Goal: Answer question/provide support: Share knowledge or assist other users

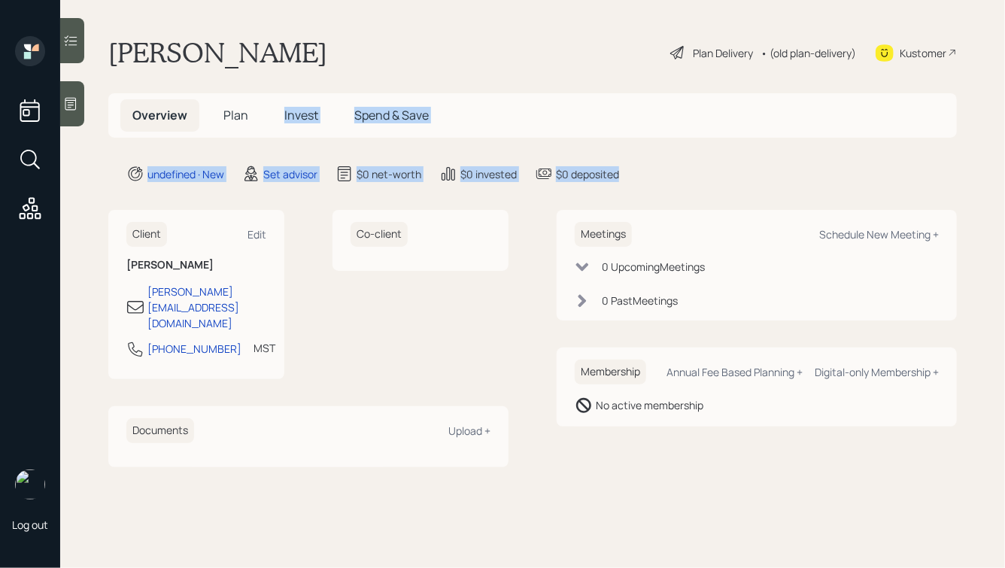
drag, startPoint x: 643, startPoint y: 178, endPoint x: 306, endPoint y: 71, distance: 353.9
click at [306, 71] on main "Valentin Kashtelyan Plan Delivery • (old plan-delivery) Kustomer Overview Plan …" at bounding box center [532, 284] width 945 height 568
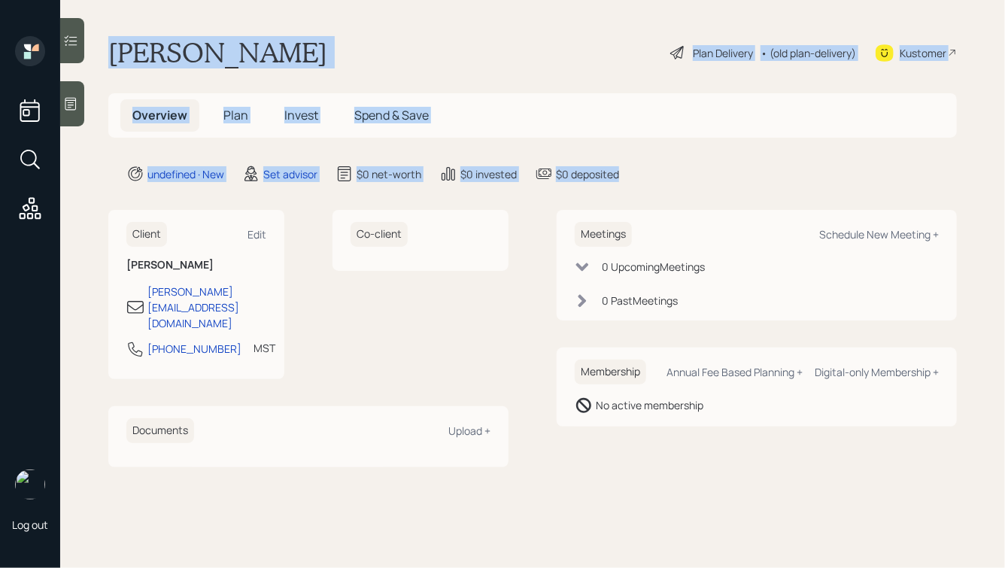
drag, startPoint x: 108, startPoint y: 38, endPoint x: 673, endPoint y: 177, distance: 581.1
click at [673, 177] on main "Valentin Kashtelyan Plan Delivery • (old plan-delivery) Kustomer Overview Plan …" at bounding box center [532, 284] width 945 height 568
click at [673, 177] on div "undefined · New Set advisor $0 net-worth $0 invested $0 deposited" at bounding box center [541, 174] width 831 height 18
drag, startPoint x: 673, startPoint y: 177, endPoint x: 397, endPoint y: 21, distance: 317.1
click at [397, 26] on main "Valentin Kashtelyan Plan Delivery • (old plan-delivery) Kustomer Overview Plan …" at bounding box center [532, 284] width 945 height 568
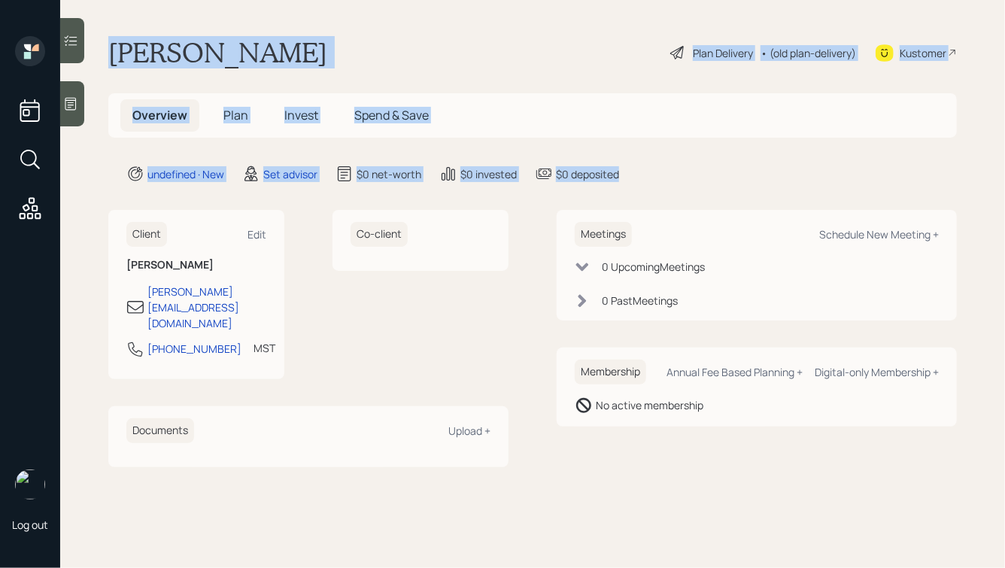
click at [397, 21] on main "Valentin Kashtelyan Plan Delivery • (old plan-delivery) Kustomer Overview Plan …" at bounding box center [532, 284] width 945 height 568
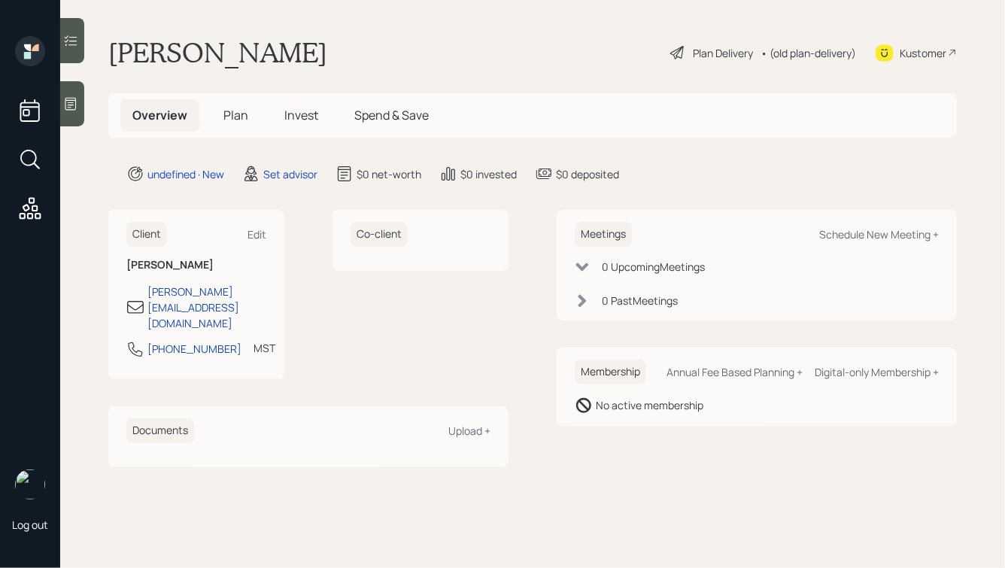
click at [71, 106] on icon at bounding box center [70, 103] width 15 height 15
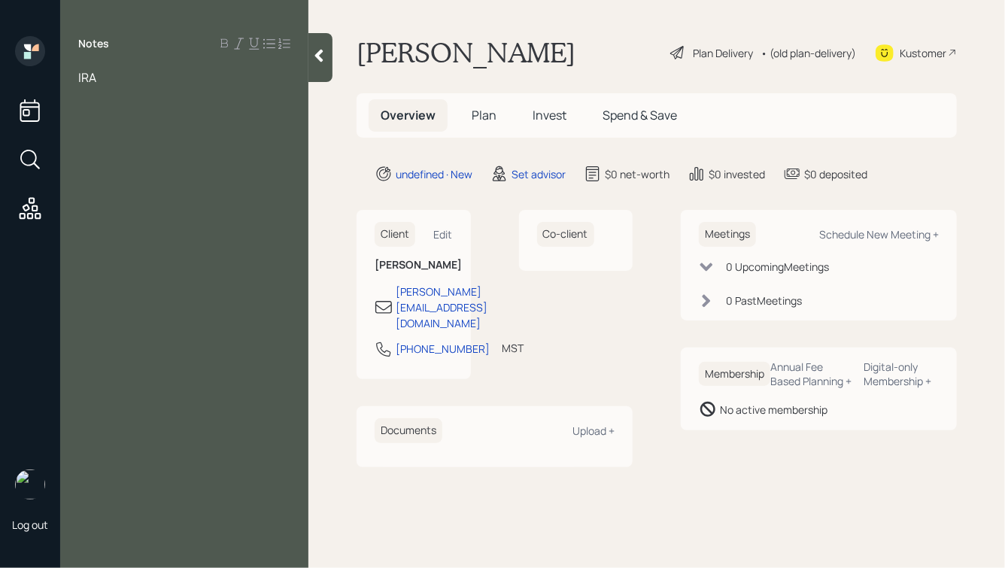
click at [81, 74] on span "IRA" at bounding box center [87, 77] width 18 height 17
click at [156, 75] on div "Has an IRA" at bounding box center [184, 77] width 212 height 17
click at [233, 71] on div "Has an IRA w/ a manager" at bounding box center [184, 77] width 212 height 17
drag, startPoint x: 241, startPoint y: 81, endPoint x: 216, endPoint y: 81, distance: 24.8
click at [216, 81] on div "Has an IRA w/ a manager, 75" at bounding box center [184, 77] width 212 height 17
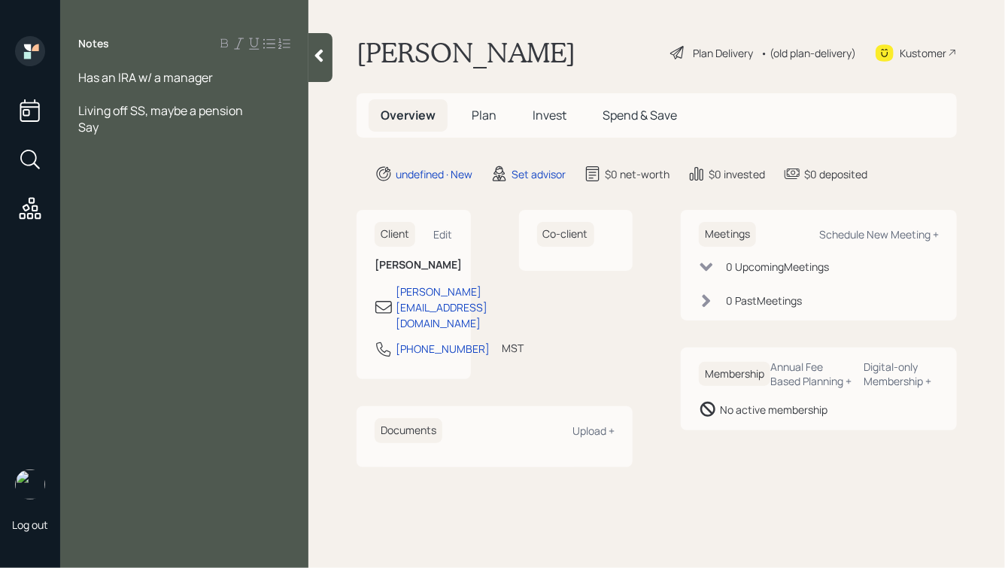
click at [79, 79] on span "Has an IRA w/ a manager" at bounding box center [145, 77] width 135 height 17
click at [81, 78] on span "75" at bounding box center [84, 77] width 13 height 17
click at [114, 76] on div "75" at bounding box center [184, 77] width 212 height 17
click at [100, 78] on span "75, has used Zoom" at bounding box center [129, 77] width 102 height 17
click at [238, 74] on div "75, says he has used Zoom" at bounding box center [184, 77] width 212 height 17
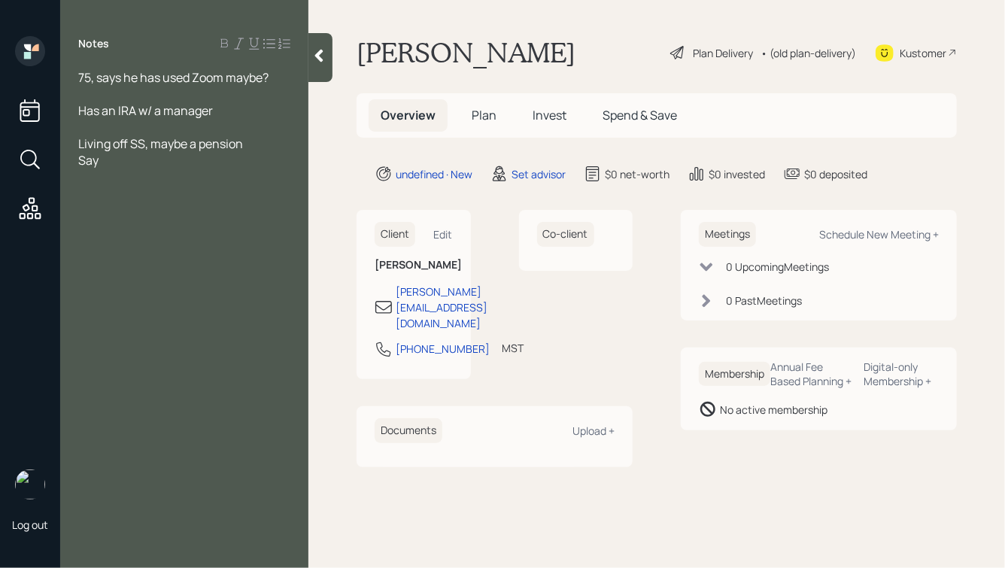
click at [155, 164] on div "Say" at bounding box center [184, 160] width 212 height 17
click at [237, 111] on div "Has an IRA w/ a manager" at bounding box center [184, 110] width 212 height 17
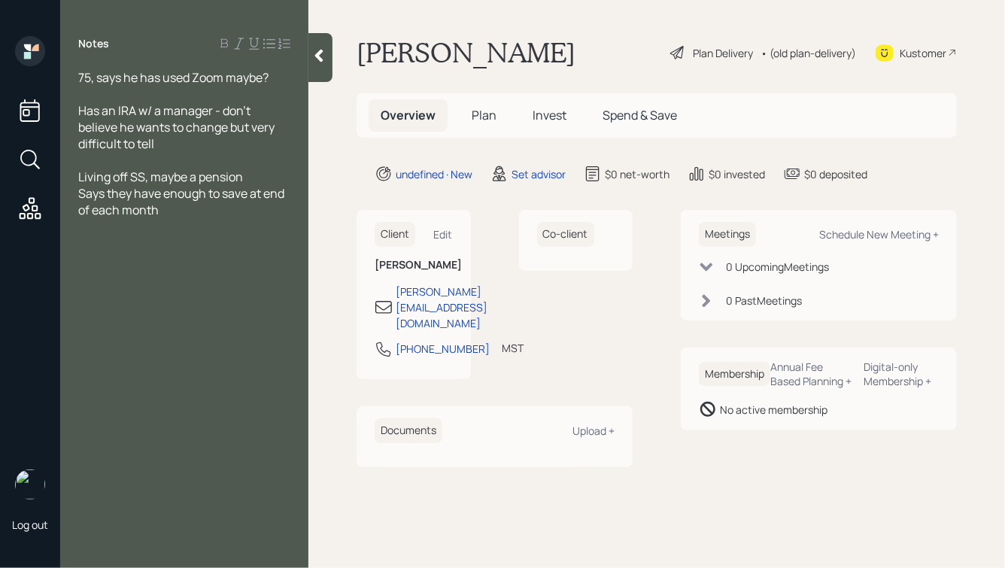
click at [313, 53] on icon at bounding box center [319, 55] width 15 height 15
